Goal: Check status: Check status

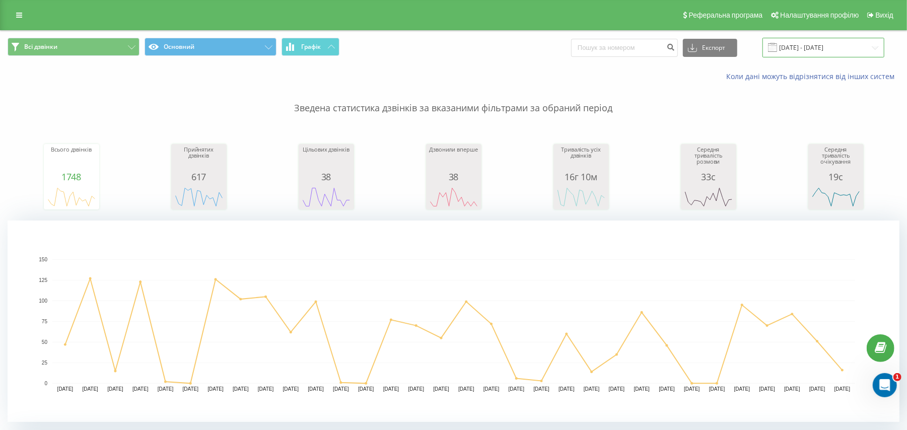
click at [826, 45] on input "22.07.2025 - 22.08.2025" at bounding box center [824, 48] width 122 height 20
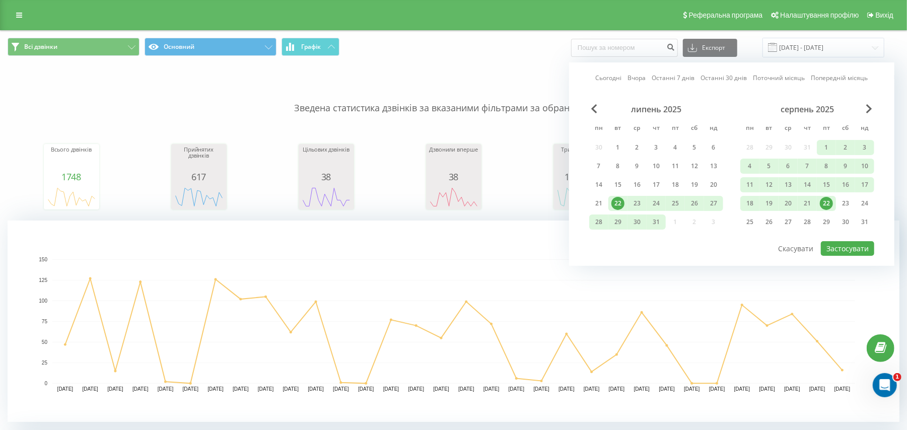
click at [826, 197] on div "22" at bounding box center [826, 203] width 13 height 13
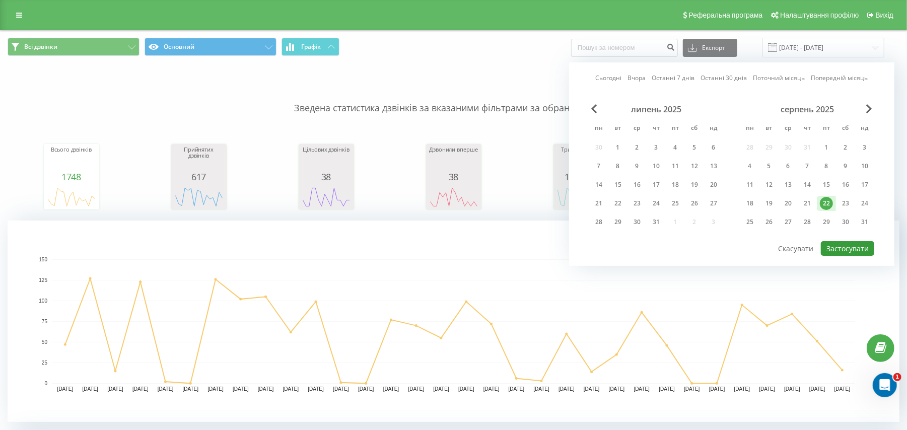
click at [835, 246] on button "Застосувати" at bounding box center [847, 248] width 53 height 15
type input "22.08.2025 - 22.08.2025"
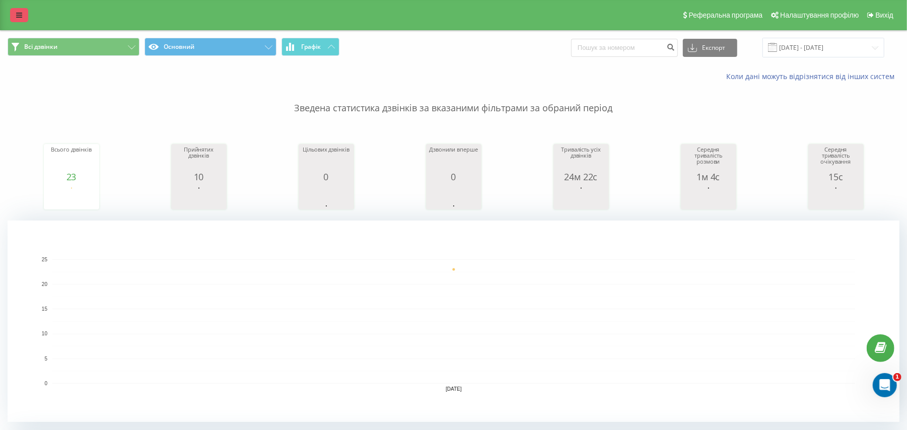
click at [14, 19] on link at bounding box center [19, 15] width 18 height 14
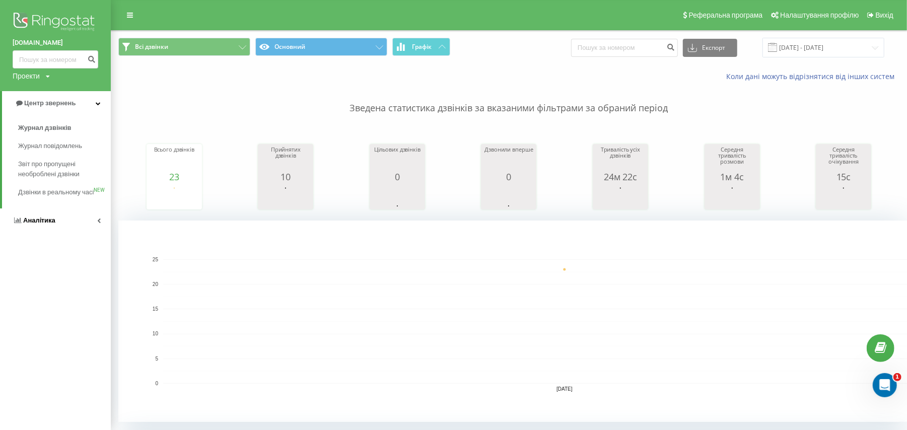
click at [34, 224] on span "Аналiтика" at bounding box center [39, 221] width 32 height 8
click at [49, 159] on span "Співробітники у реальному часі" at bounding box center [56, 157] width 77 height 20
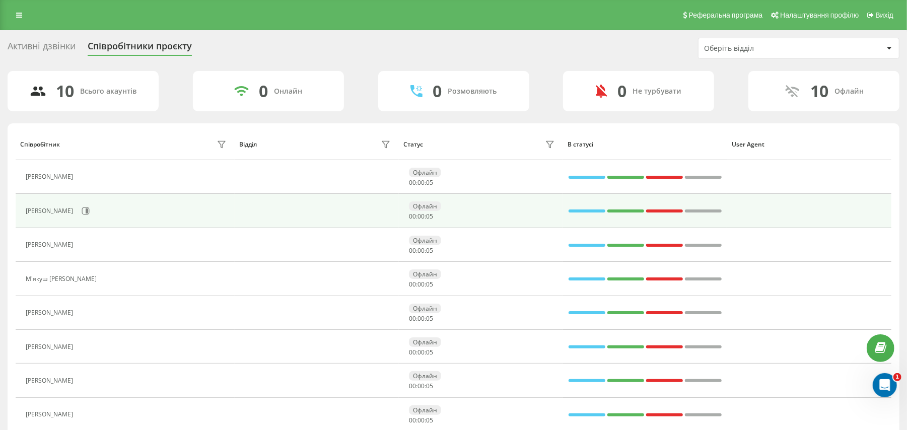
click at [119, 203] on div "[PERSON_NAME]" at bounding box center [128, 211] width 204 height 17
click at [90, 208] on icon at bounding box center [86, 211] width 8 height 8
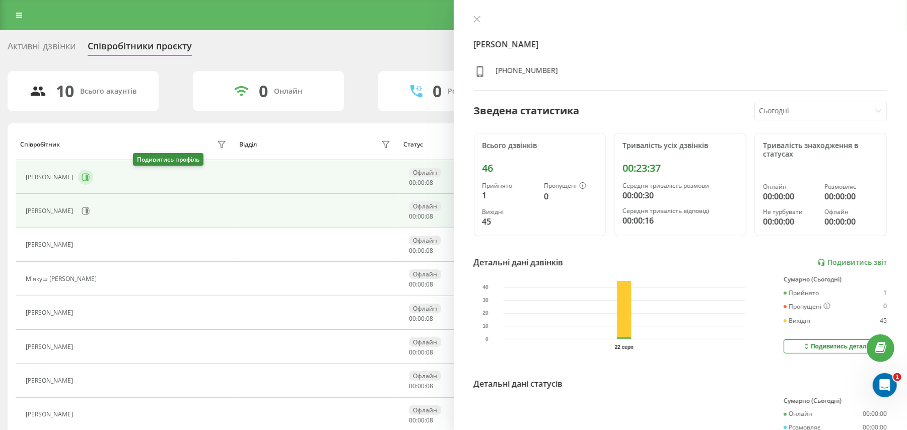
click at [90, 178] on icon at bounding box center [86, 177] width 8 height 8
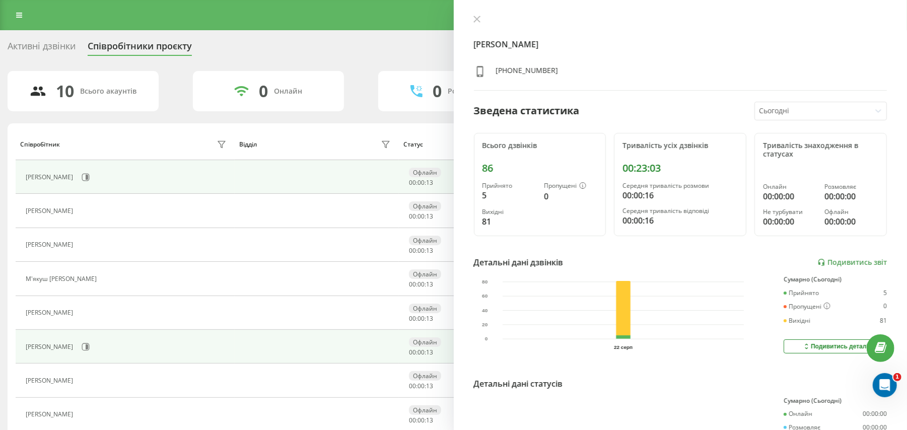
click at [140, 343] on div "[PERSON_NAME]" at bounding box center [128, 347] width 204 height 17
click at [152, 356] on div "[PERSON_NAME]" at bounding box center [128, 347] width 204 height 17
click at [93, 353] on button at bounding box center [85, 347] width 15 height 15
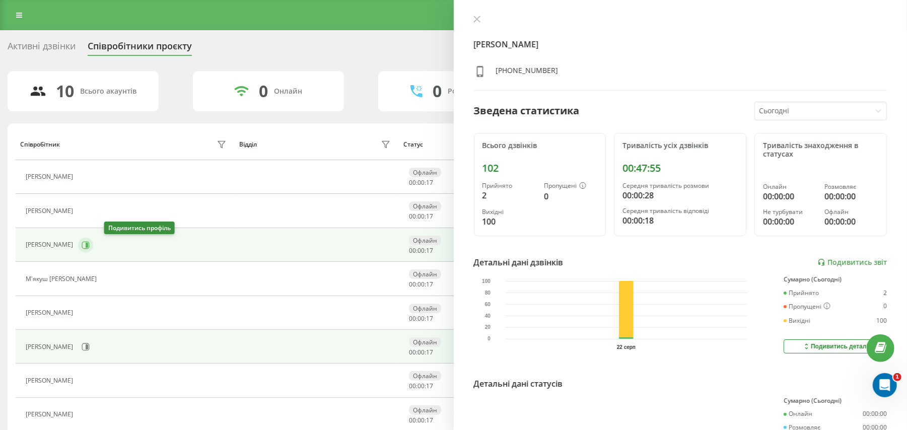
click at [93, 251] on button at bounding box center [85, 245] width 15 height 15
